Goal: Task Accomplishment & Management: Use online tool/utility

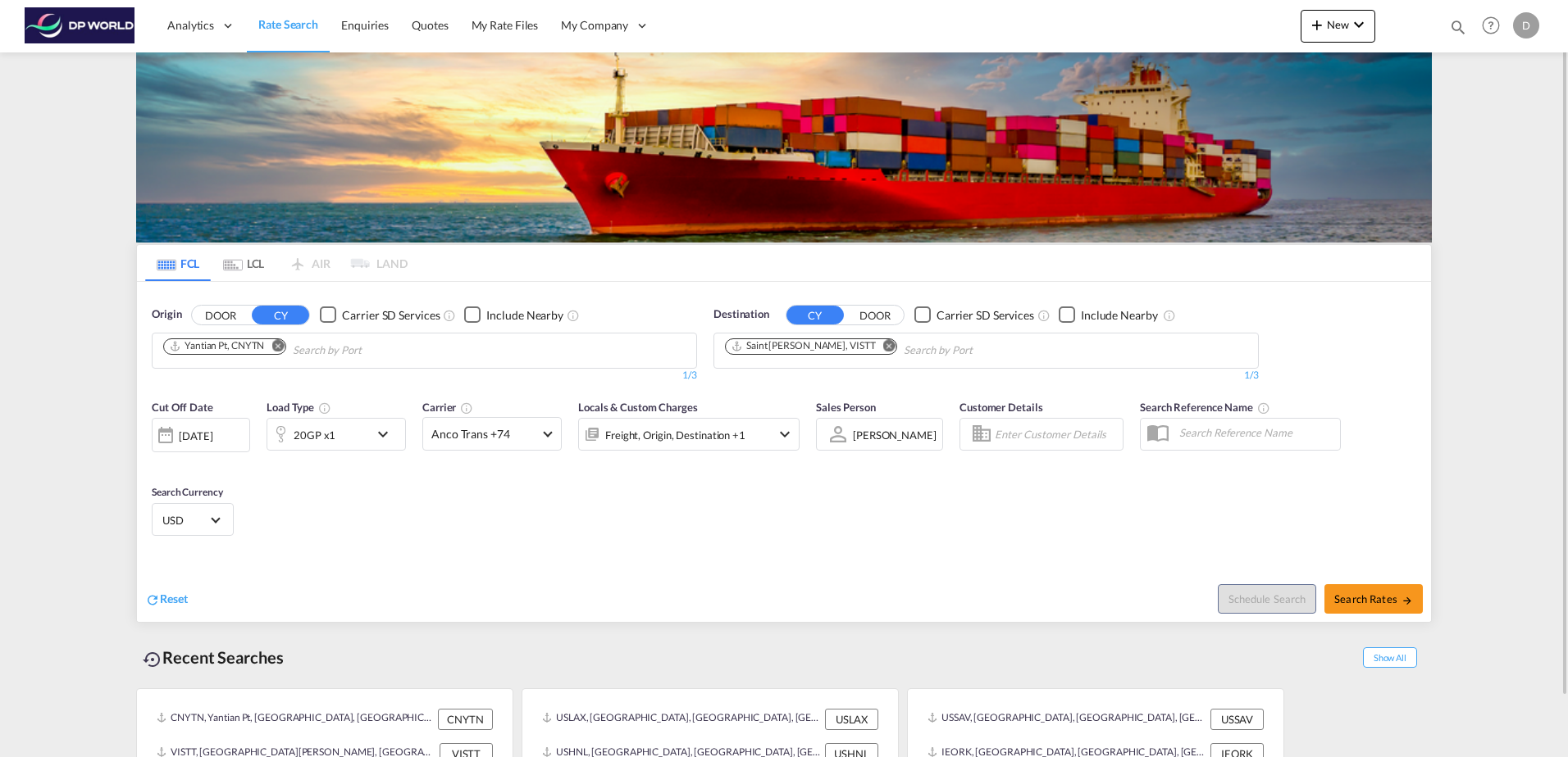
click at [883, 344] on md-icon "Remove" at bounding box center [889, 346] width 12 height 12
type input "WHILM"
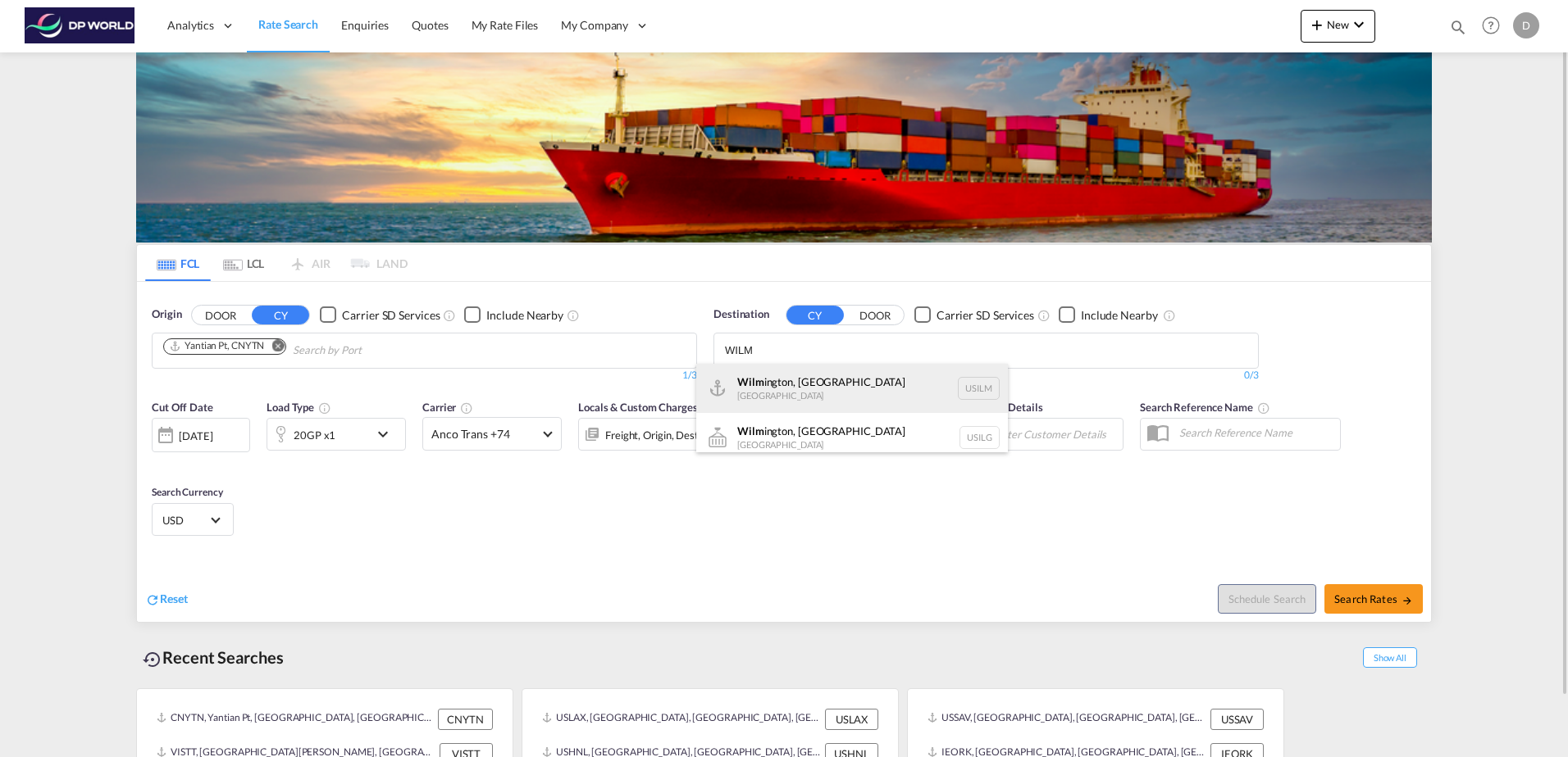
type input "WILM"
drag, startPoint x: 800, startPoint y: 388, endPoint x: 697, endPoint y: 402, distance: 103.9
click at [803, 388] on div "[PERSON_NAME], [GEOGRAPHIC_DATA] [GEOGRAPHIC_DATA] USILM" at bounding box center [852, 388] width 312 height 49
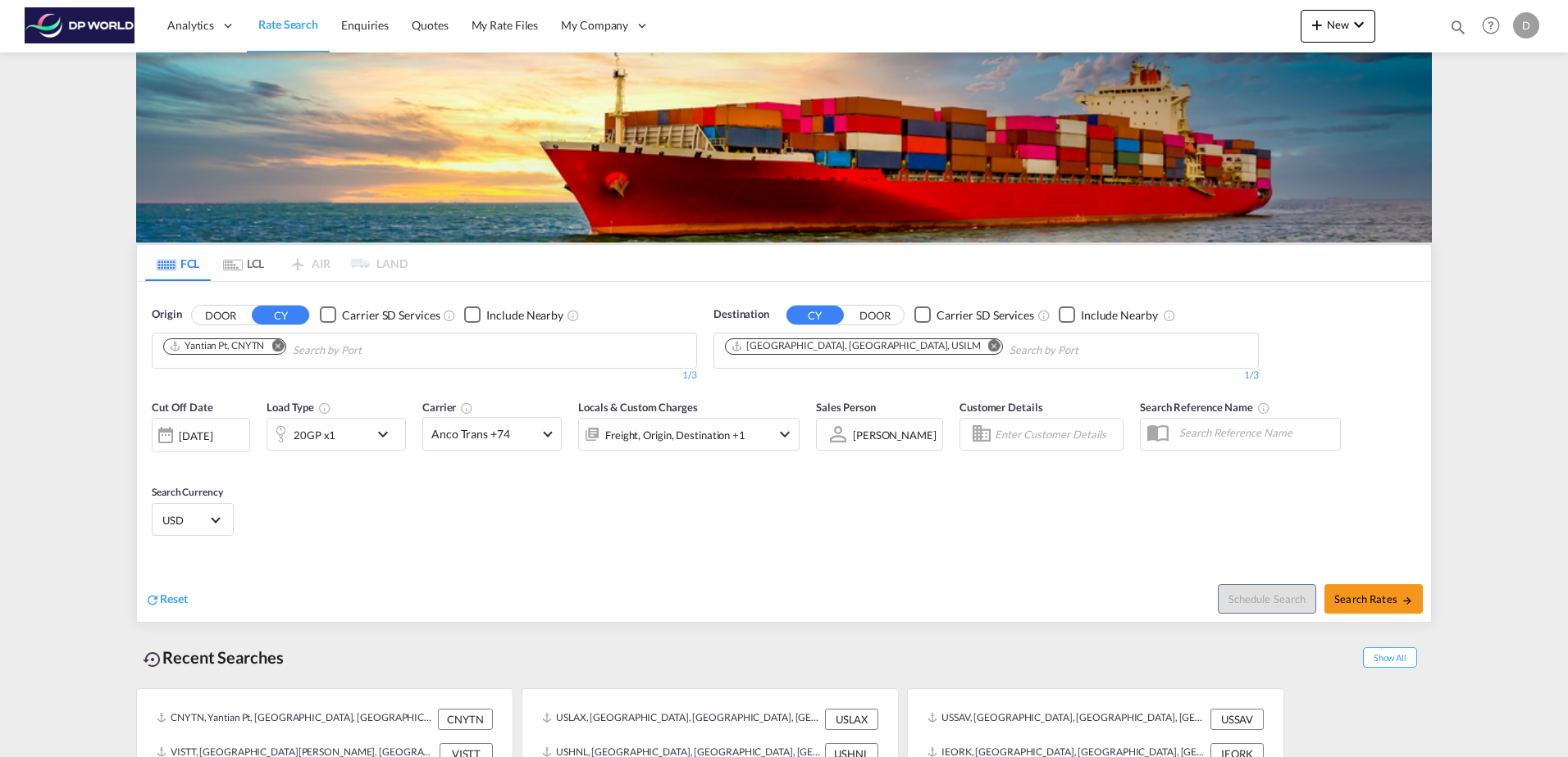
click at [281, 346] on md-icon "Remove" at bounding box center [277, 346] width 12 height 12
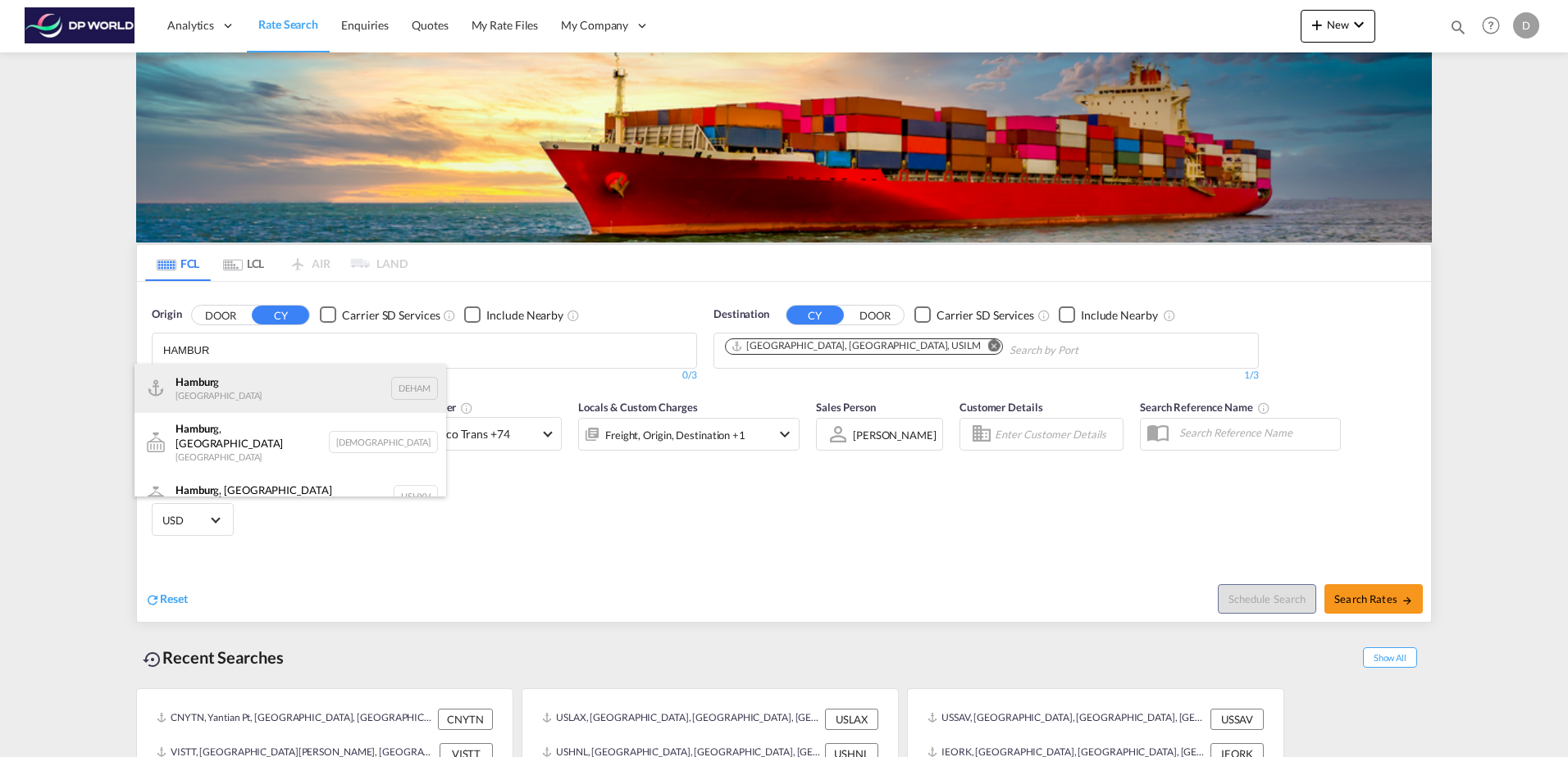
scroll to position [15, 0]
type input "HAMBUR"
click at [239, 382] on div "Hambur g [GEOGRAPHIC_DATA] DEHAM" at bounding box center [290, 374] width 312 height 49
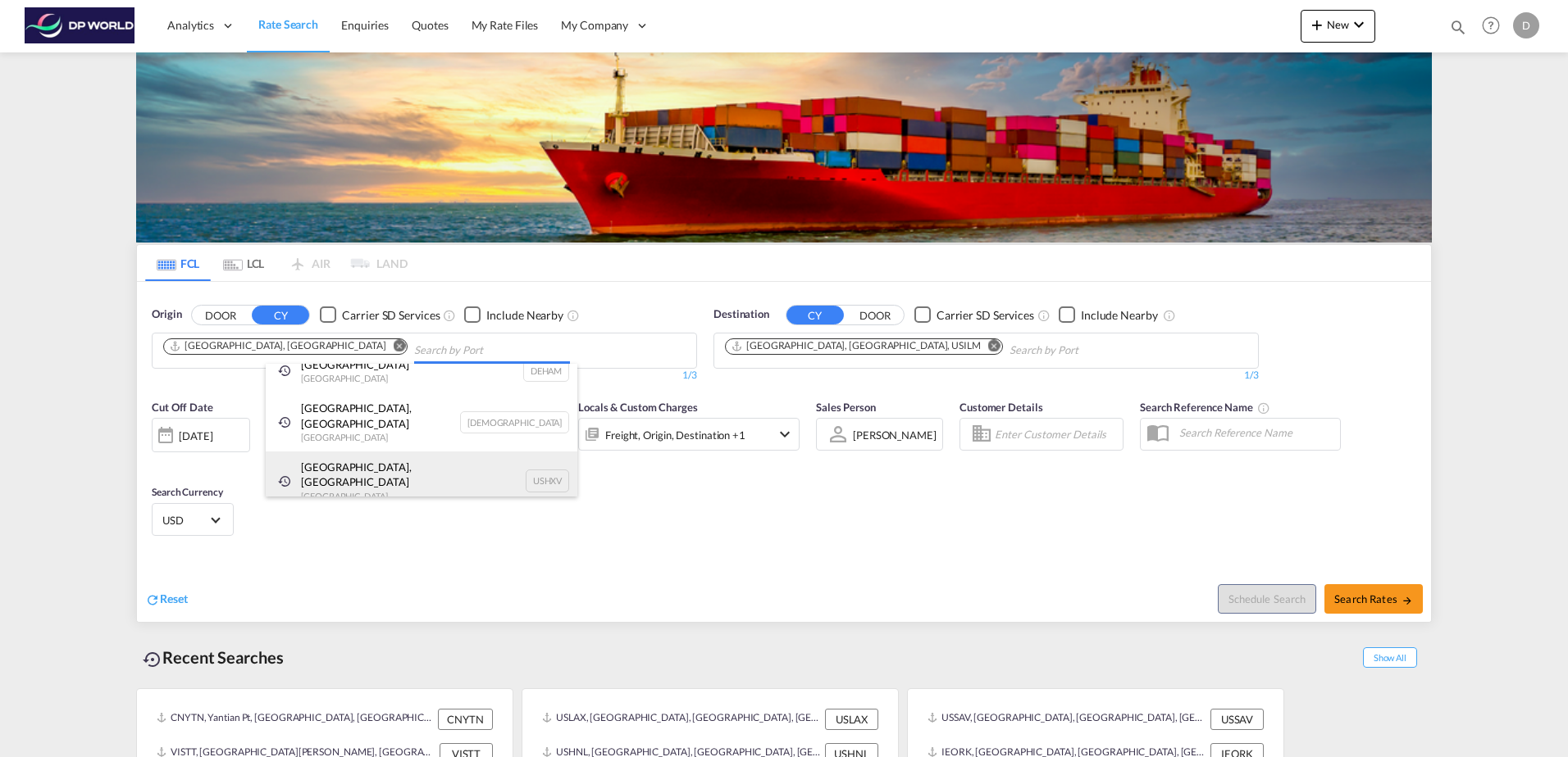
scroll to position [0, 0]
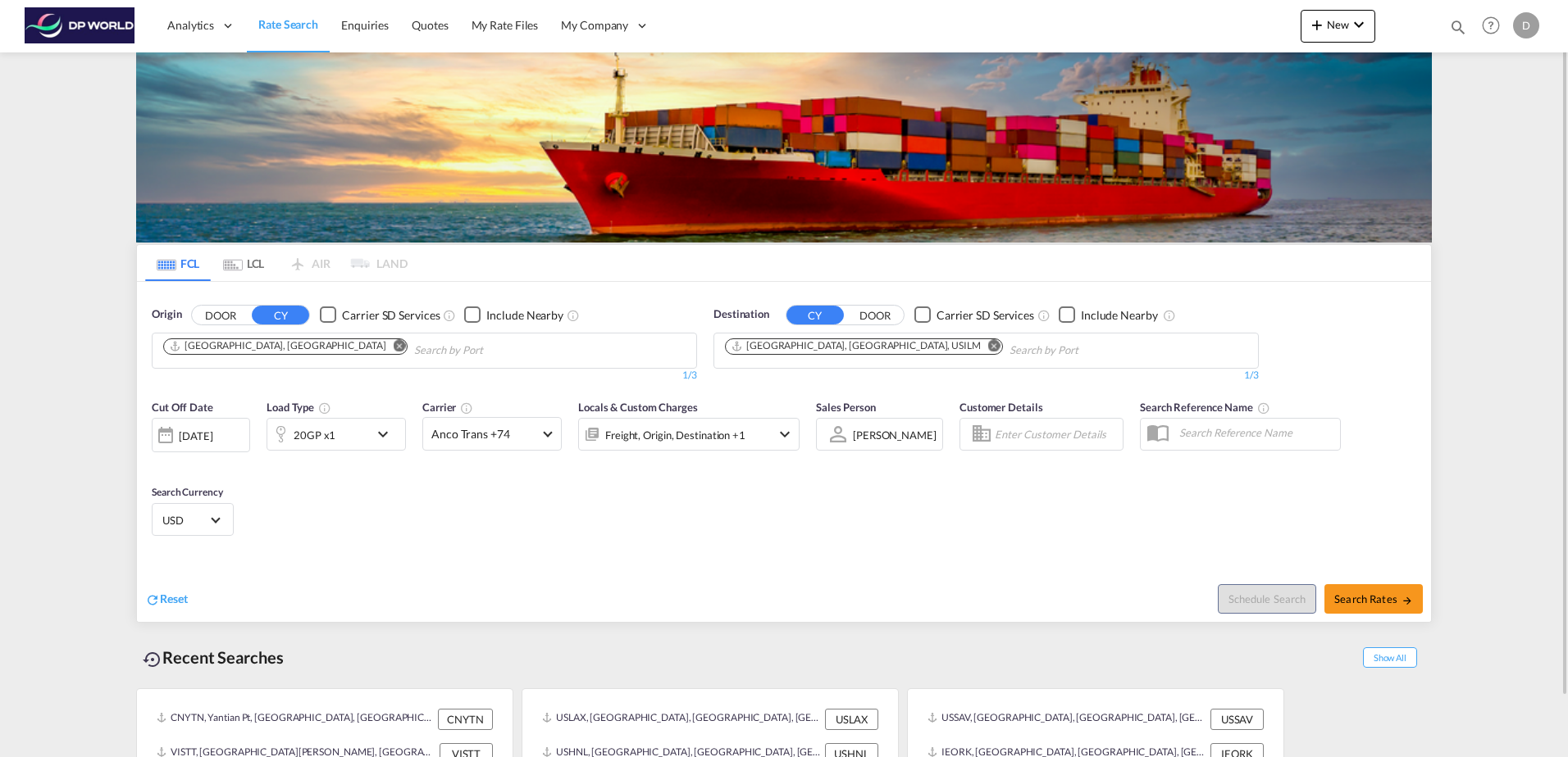
click at [238, 430] on div "[DATE]" at bounding box center [200, 435] width 98 height 35
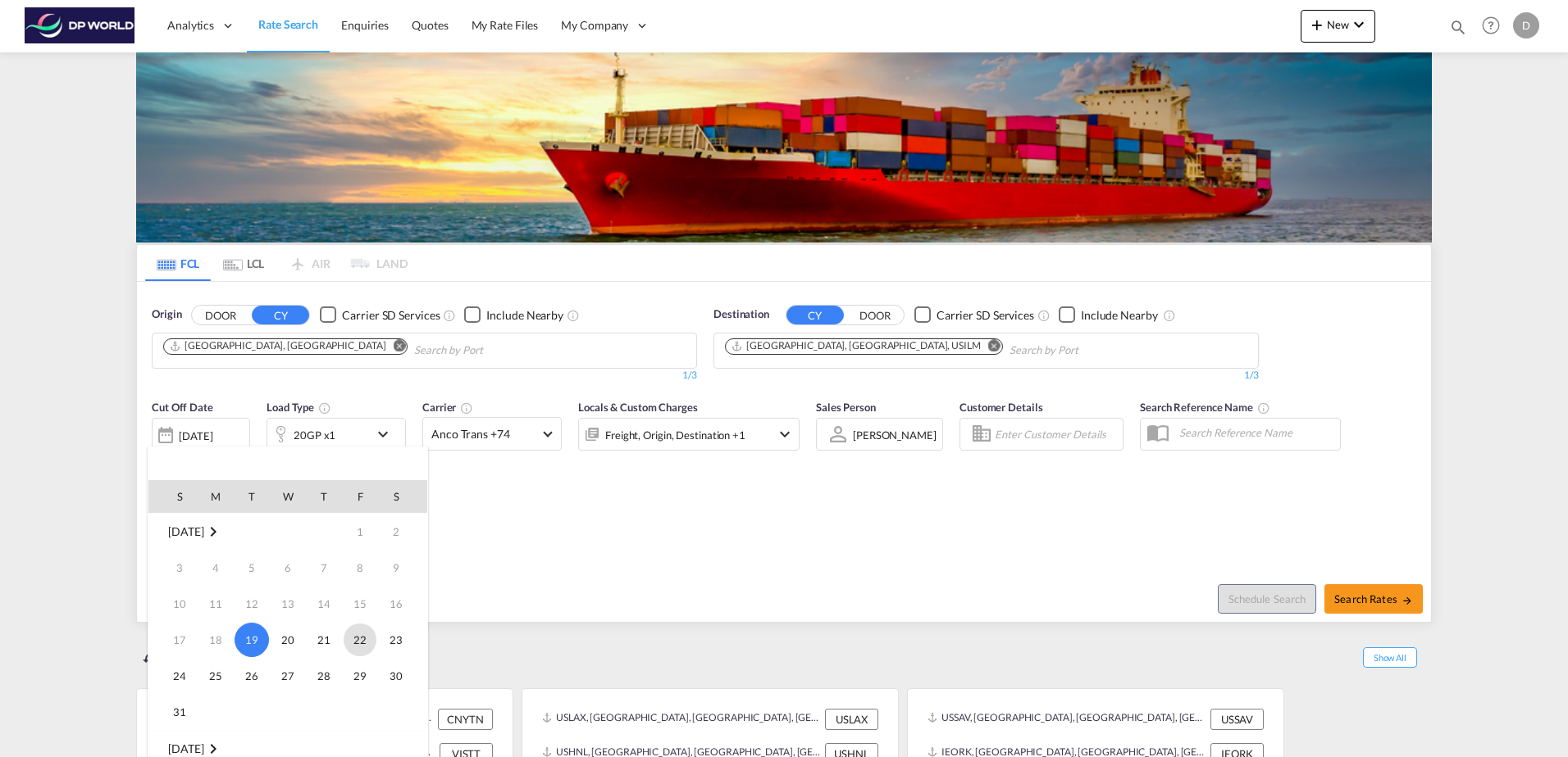
click at [371, 643] on span "22" at bounding box center [360, 640] width 33 height 33
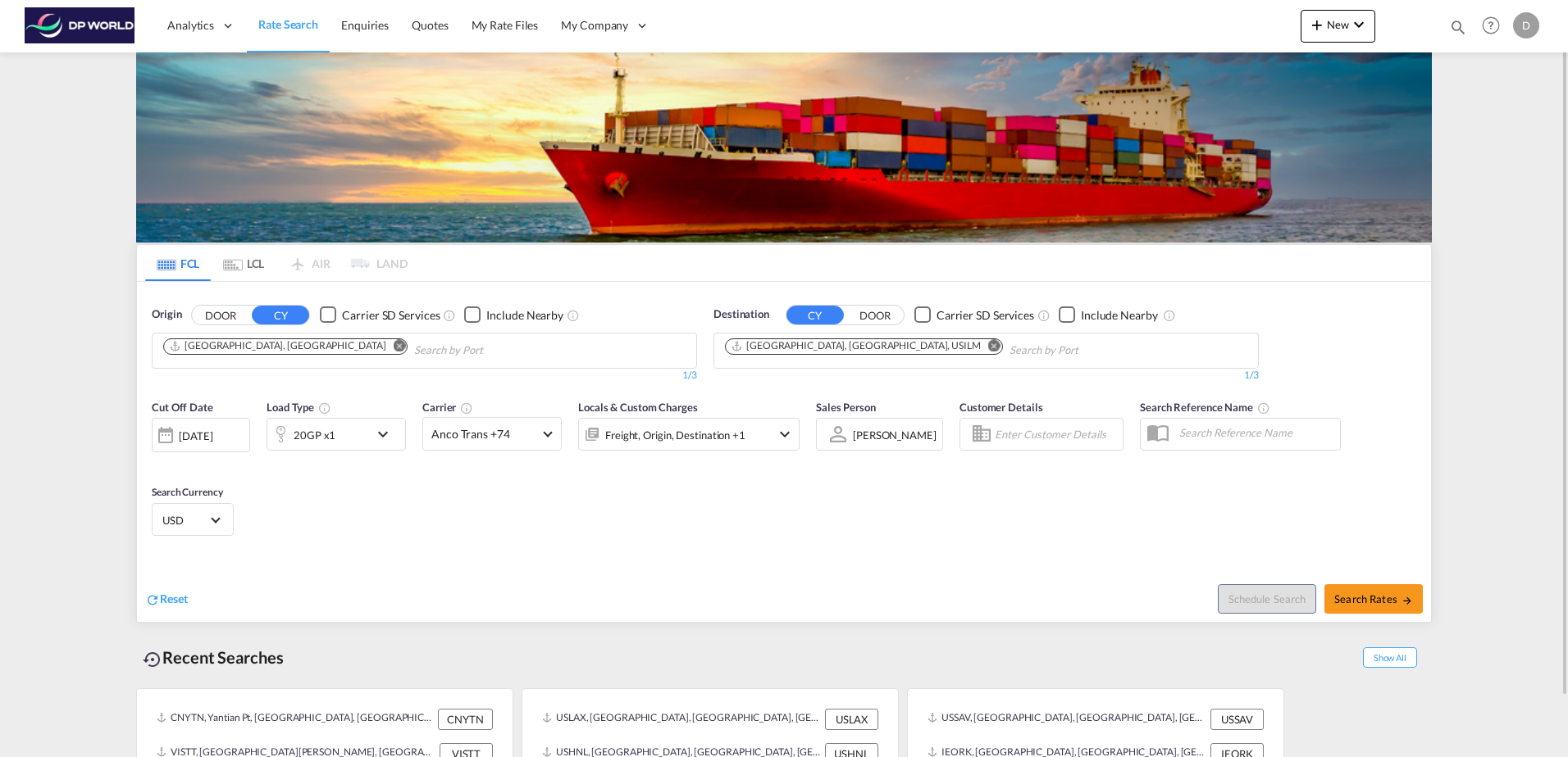
click at [363, 439] on div "20GP x1" at bounding box center [318, 435] width 101 height 33
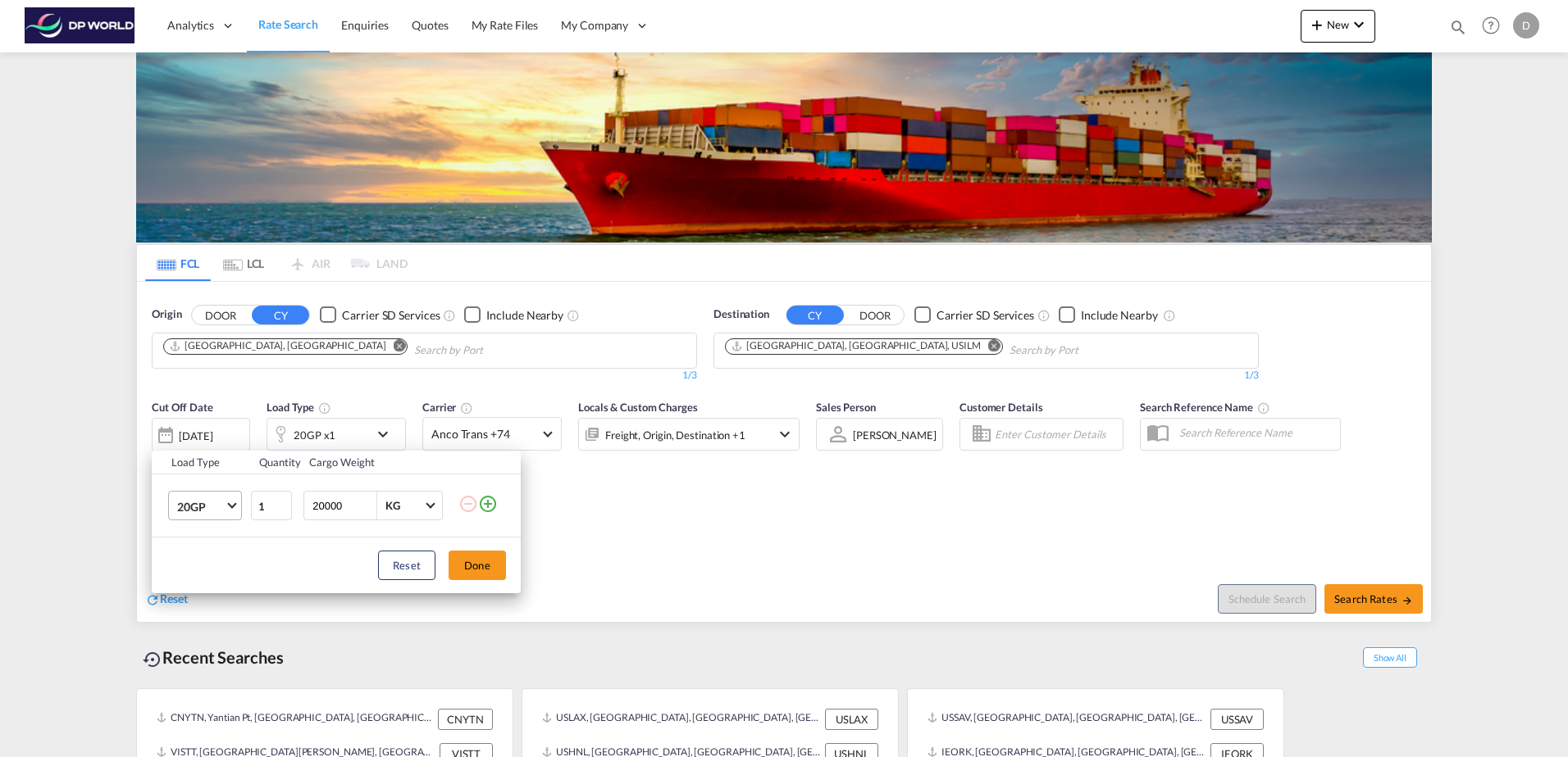
click at [228, 510] on md-select-value "20GP" at bounding box center [209, 505] width 66 height 28
click at [231, 596] on md-option "40HC" at bounding box center [219, 585] width 111 height 40
click at [326, 505] on input "20000" at bounding box center [344, 505] width 66 height 28
type input "25000"
click at [279, 505] on input "2" at bounding box center [271, 505] width 41 height 30
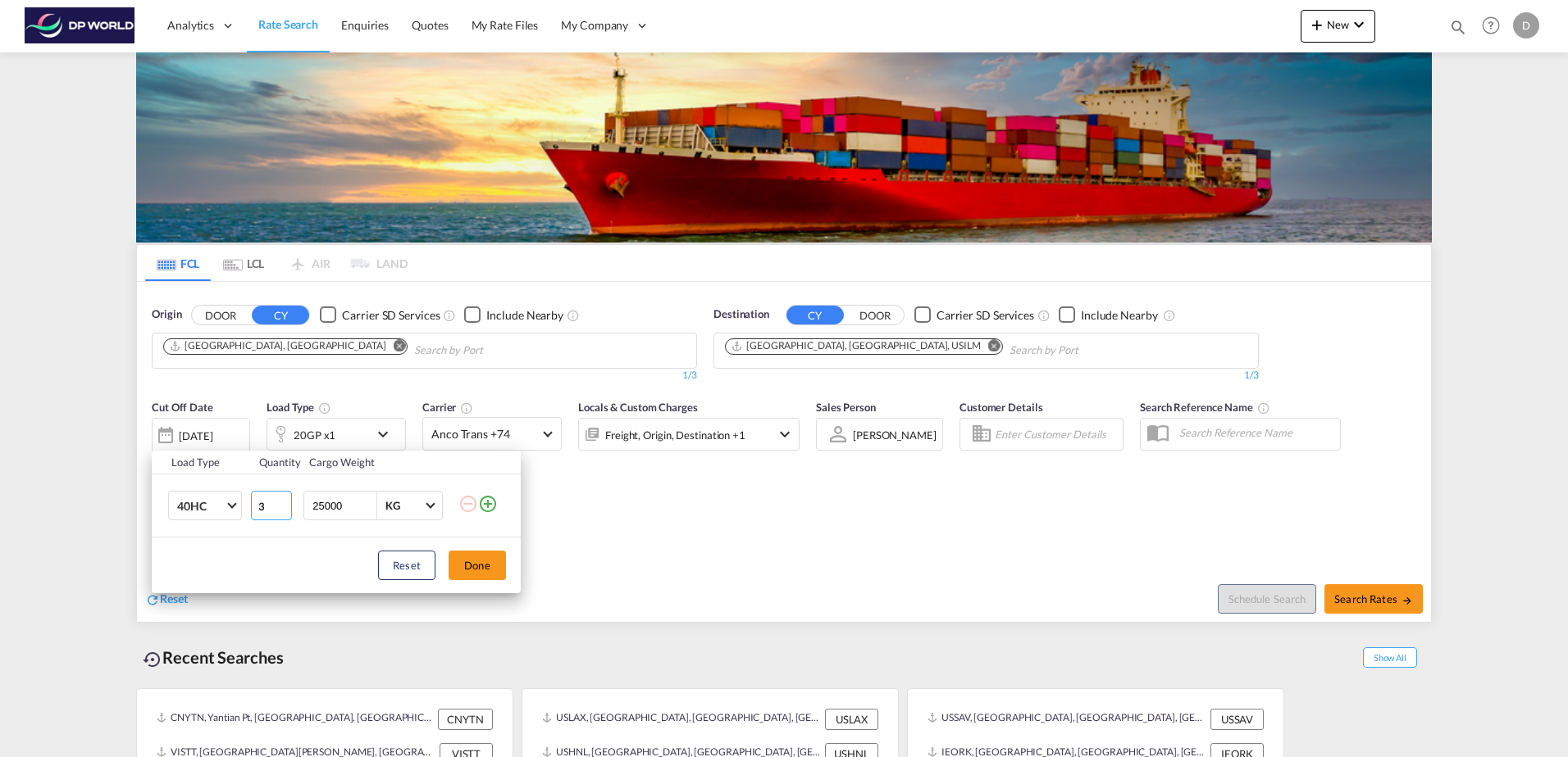
type input "3"
click at [282, 505] on input "3" at bounding box center [271, 505] width 41 height 30
click at [473, 549] on div "Reset Done" at bounding box center [336, 566] width 369 height 56
click at [473, 556] on button "Done" at bounding box center [478, 566] width 58 height 30
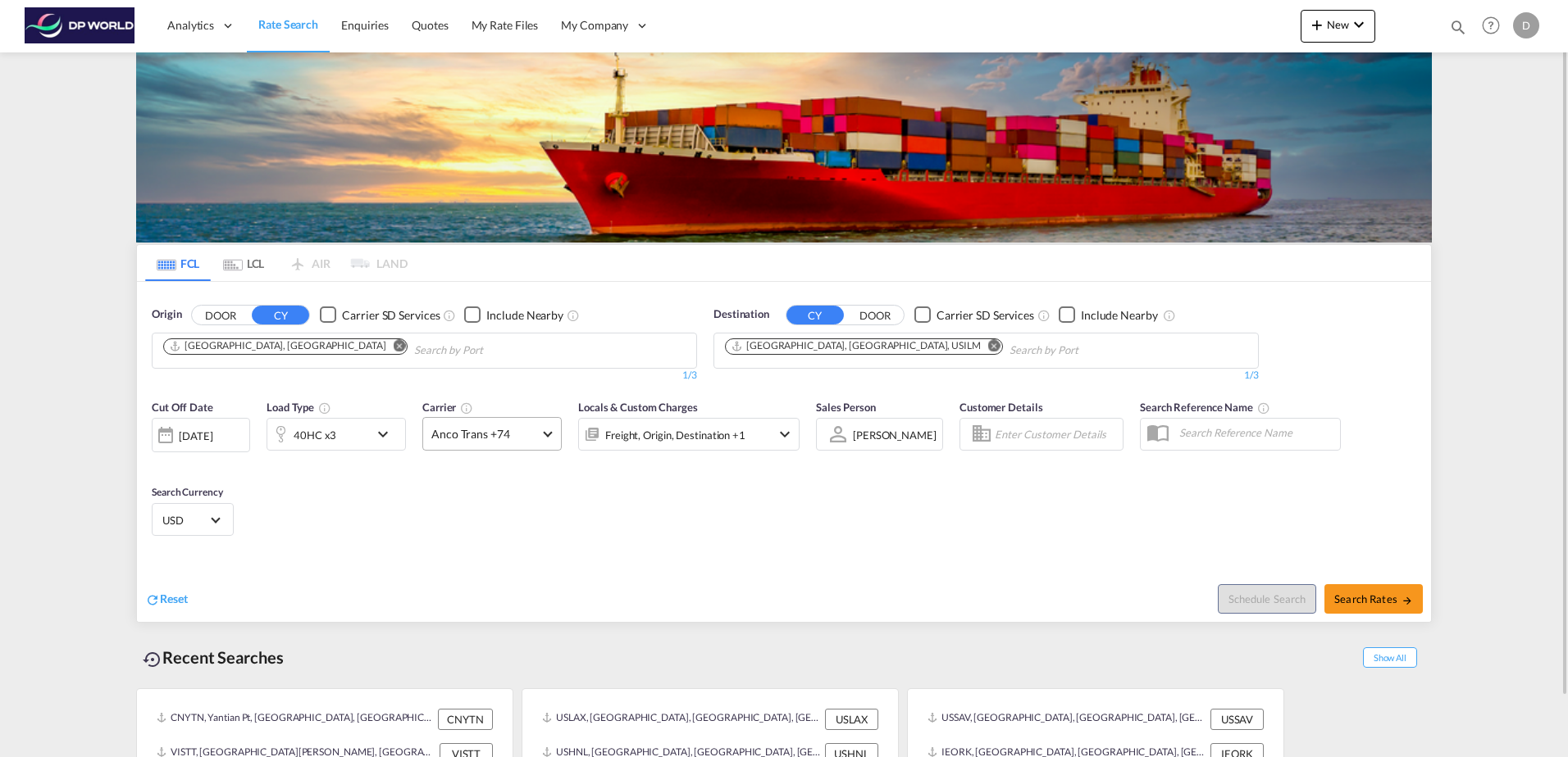
click at [513, 438] on span "Anco Trans +74" at bounding box center [484, 435] width 106 height 16
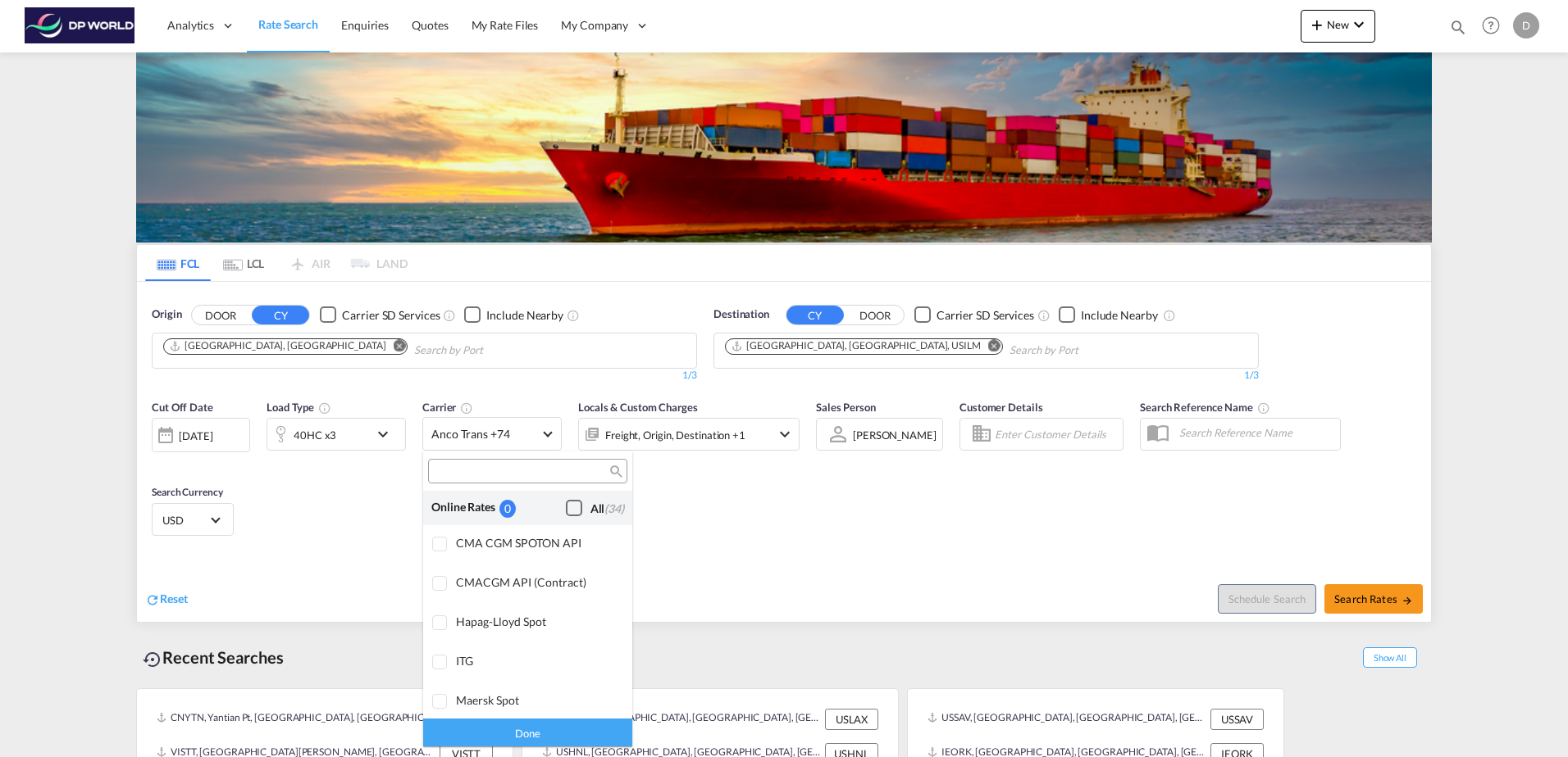
click at [566, 510] on div "Checkbox No Ink" at bounding box center [574, 508] width 16 height 16
click at [505, 731] on div "Done" at bounding box center [527, 732] width 209 height 29
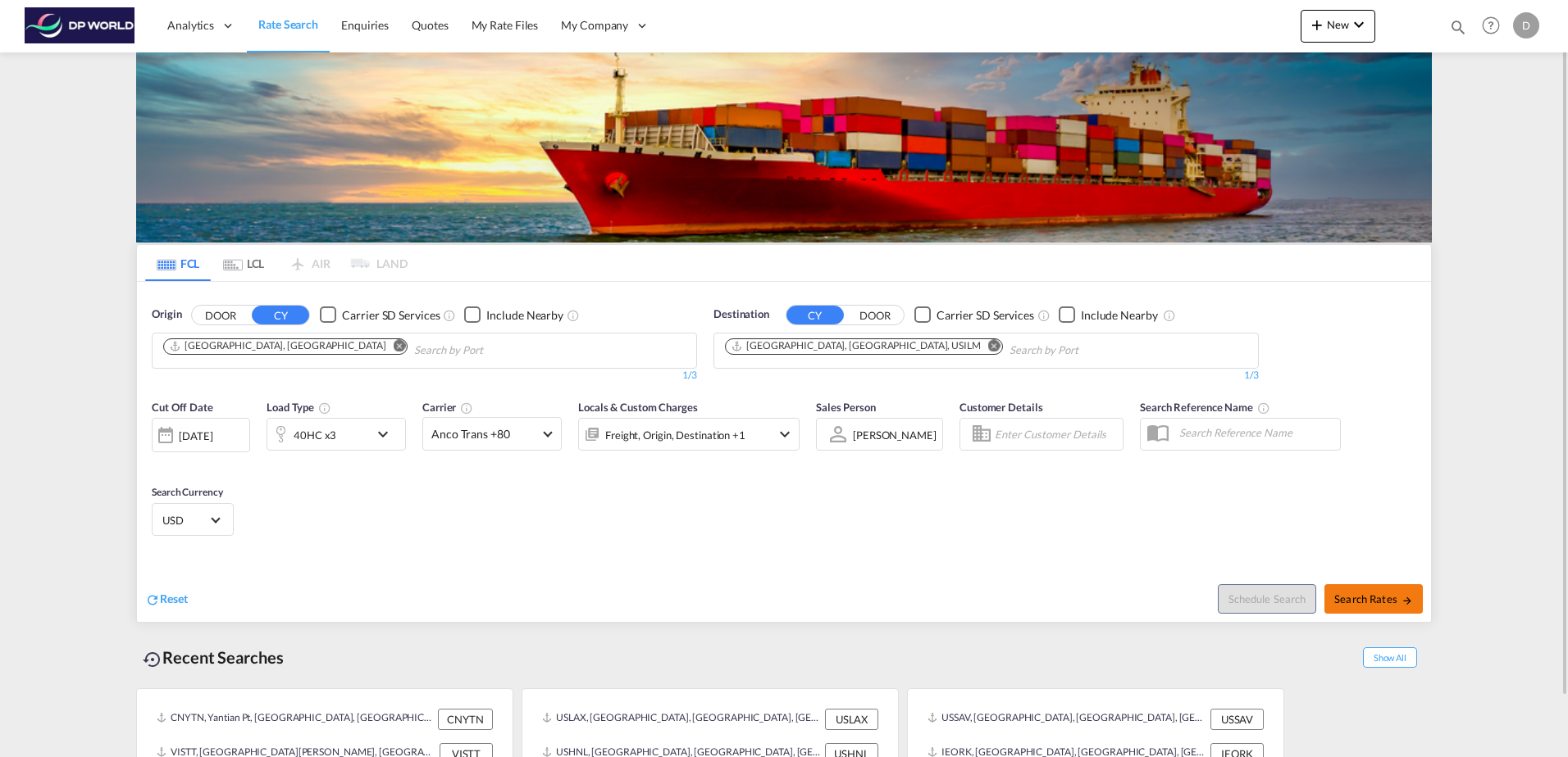
click at [1412, 604] on md-icon "icon-arrow-right" at bounding box center [1407, 601] width 12 height 12
type input "DEHAM to USILM / [DATE]"
